Goal: Task Accomplishment & Management: Understand process/instructions

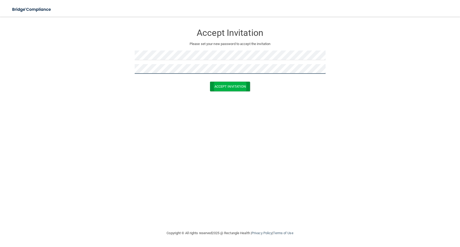
click at [210, 82] on button "Accept Invitation" at bounding box center [230, 87] width 40 height 10
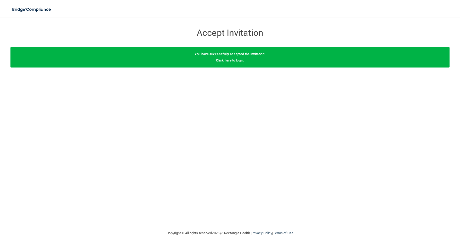
click at [232, 59] on link "Click here to login" at bounding box center [229, 60] width 27 height 4
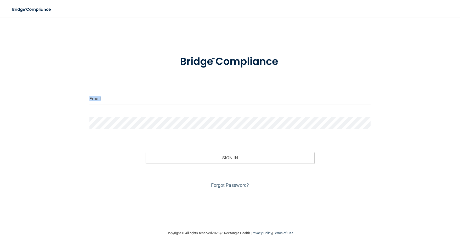
drag, startPoint x: 155, startPoint y: 108, endPoint x: 158, endPoint y: 103, distance: 5.9
click at [156, 106] on form "Invalid email/password. You don't have permission to access that page. Sign In …" at bounding box center [229, 118] width 281 height 141
click at [159, 102] on input "email" at bounding box center [229, 99] width 281 height 12
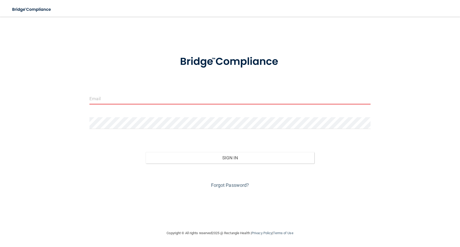
type input "[EMAIL_ADDRESS][DOMAIN_NAME]"
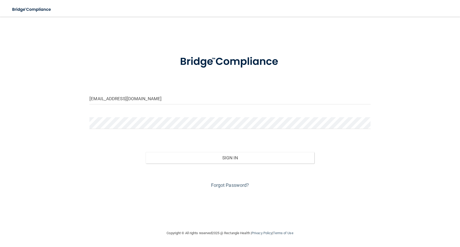
click at [269, 163] on div "Forgot Password?" at bounding box center [229, 176] width 289 height 26
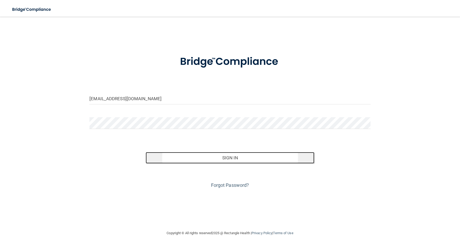
drag, startPoint x: 268, startPoint y: 161, endPoint x: 270, endPoint y: 159, distance: 2.8
click at [268, 161] on button "Sign In" at bounding box center [230, 157] width 169 height 11
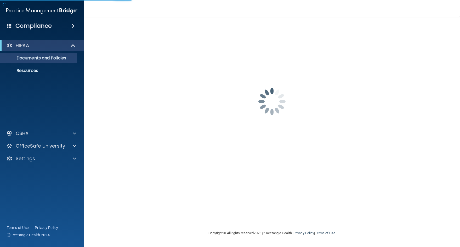
click at [270, 159] on div "tffnyyln@gmail.com Password is required Invalid email/password. You don't have …" at bounding box center [271, 123] width 355 height 203
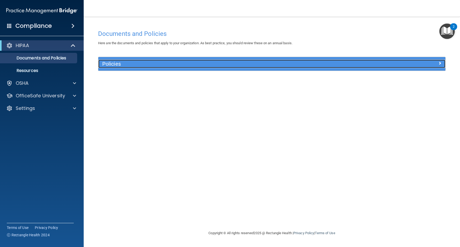
click at [113, 65] on h5 "Policies" at bounding box center [228, 64] width 252 height 6
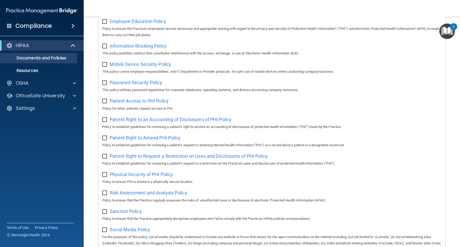
scroll to position [284, 0]
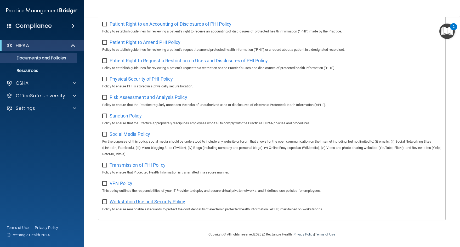
click at [128, 201] on span "Workstation Use and Security Policy" at bounding box center [147, 201] width 76 height 5
click at [106, 202] on input "checkbox" at bounding box center [105, 202] width 6 height 4
click at [105, 203] on input "checkbox" at bounding box center [105, 202] width 6 height 4
checkbox input "false"
click at [31, 70] on p "Resources" at bounding box center [38, 70] width 71 height 5
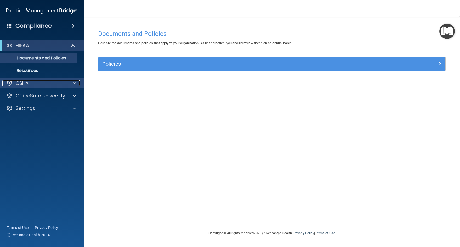
click at [53, 82] on div "OSHA" at bounding box center [34, 83] width 65 height 6
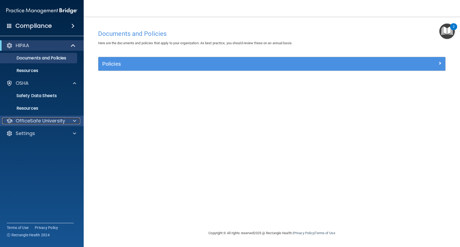
click at [73, 120] on span at bounding box center [74, 121] width 3 height 6
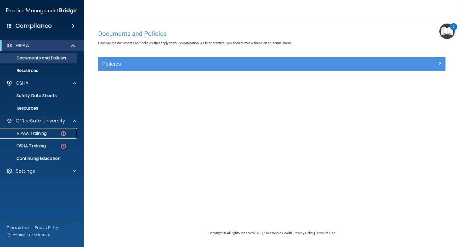
click at [41, 132] on p "HIPAA Training" at bounding box center [24, 133] width 43 height 5
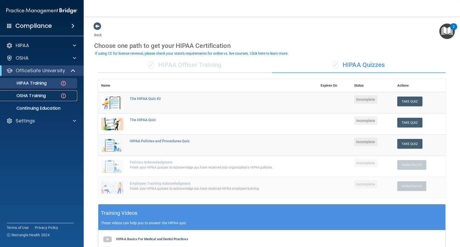
click at [42, 98] on p "OSHA Training" at bounding box center [24, 95] width 42 height 5
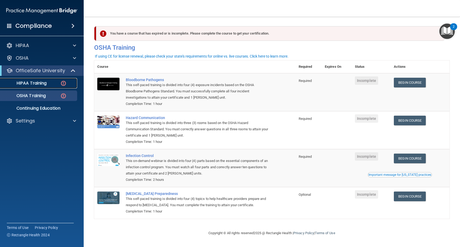
click at [33, 81] on p "HIPAA Training" at bounding box center [24, 82] width 43 height 5
